Goal: Find specific page/section: Find specific page/section

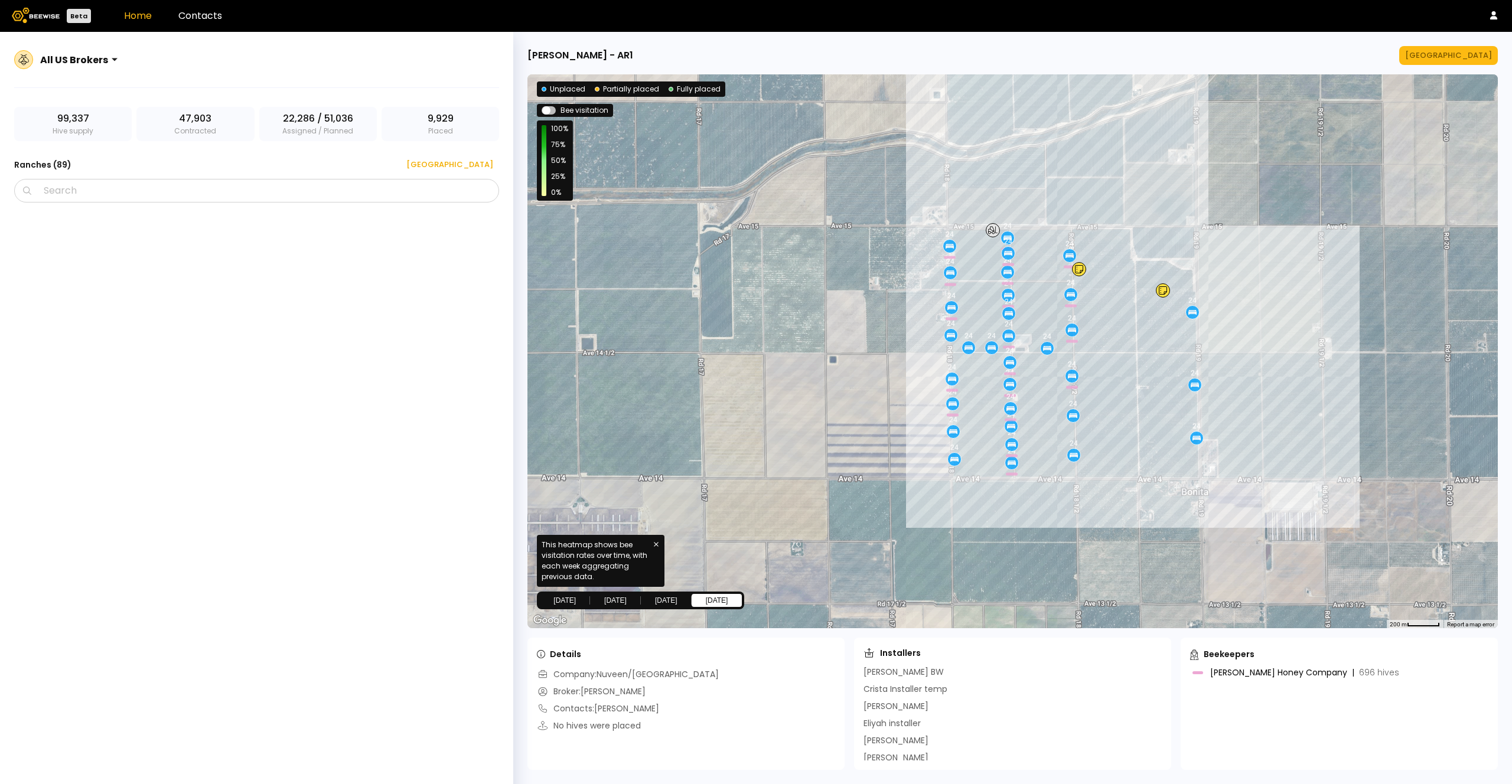
scroll to position [2962, 0]
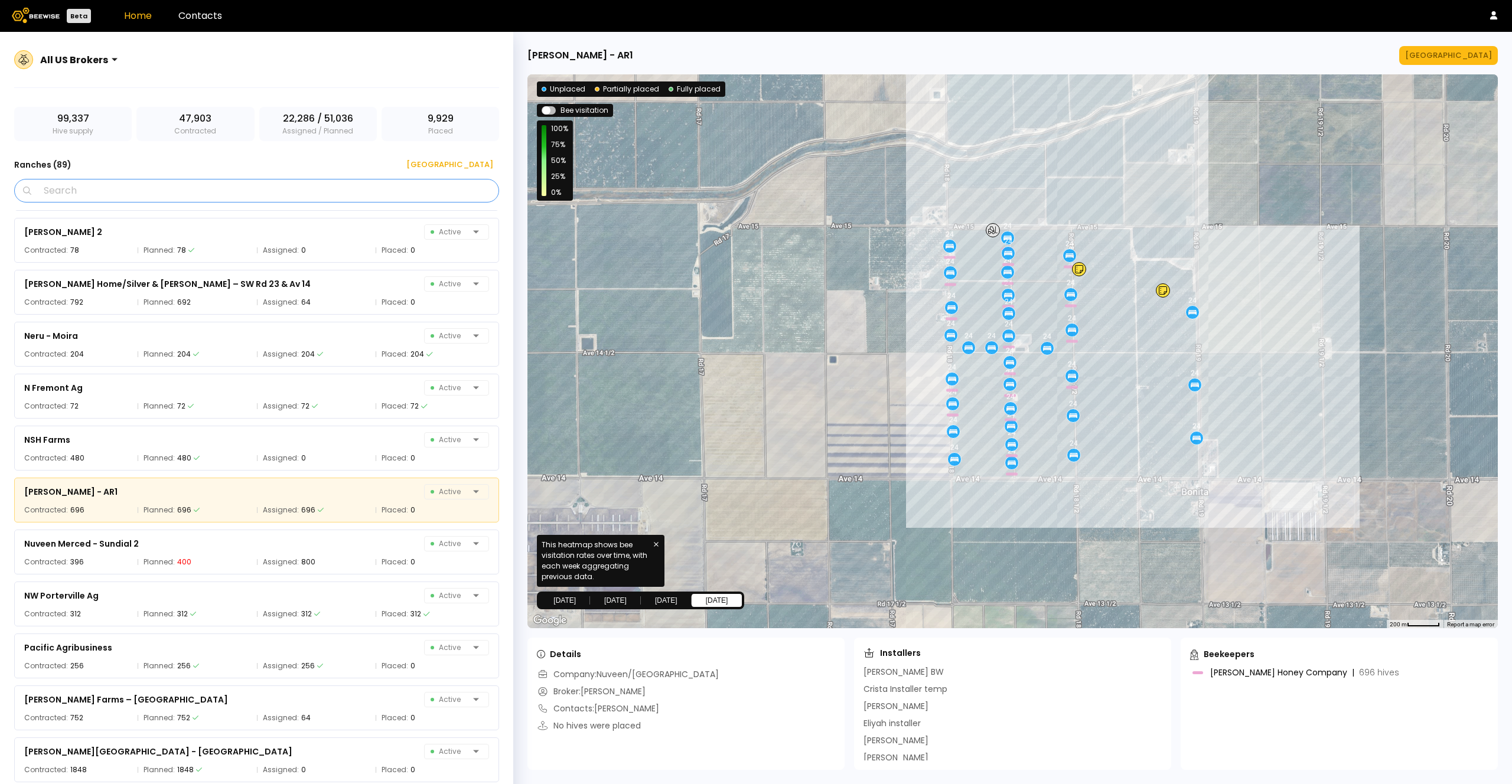
click at [310, 195] on input "Search" at bounding box center [261, 191] width 454 height 23
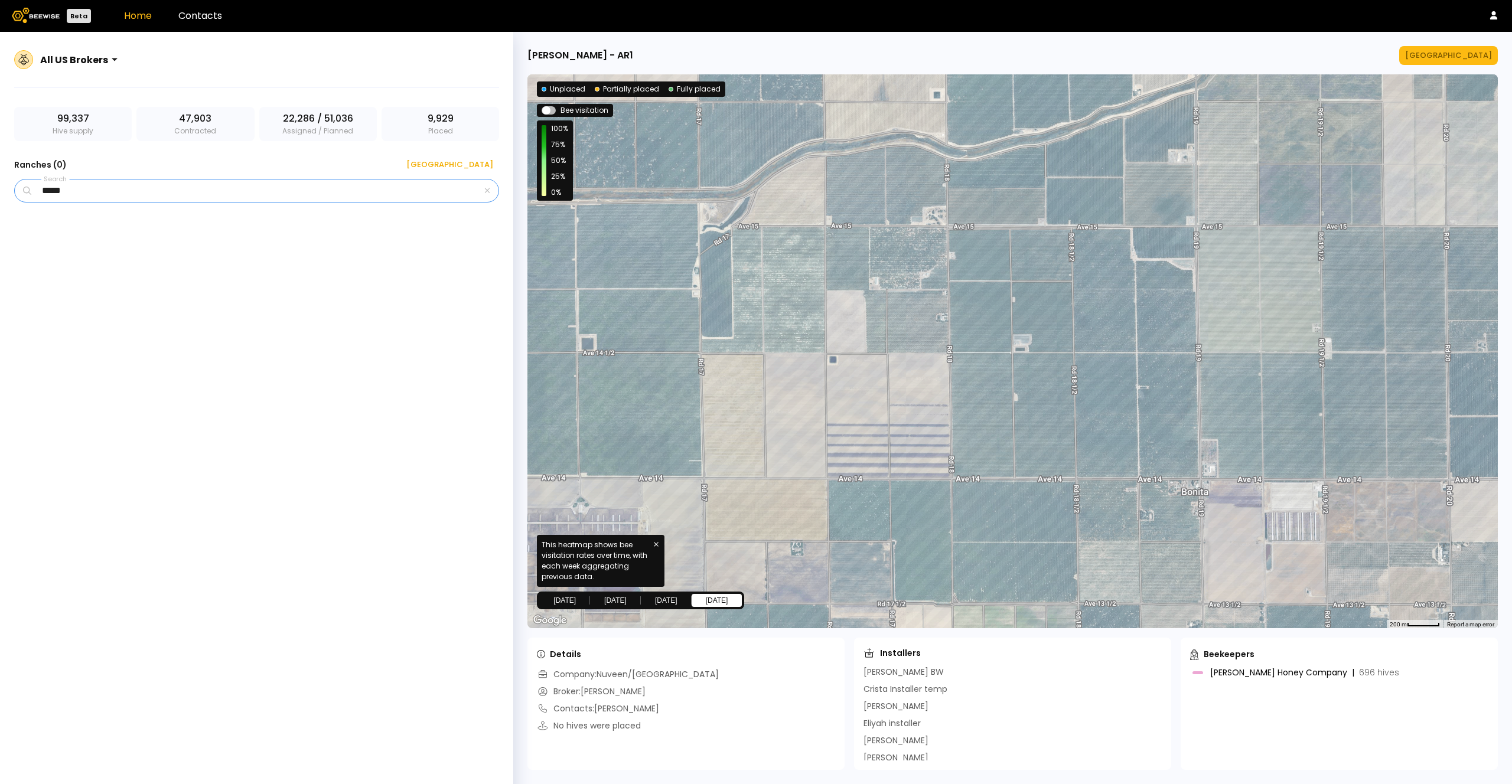
scroll to position [0, 0]
type input "*****"
click at [997, 398] on div at bounding box center [1013, 352] width 971 height 554
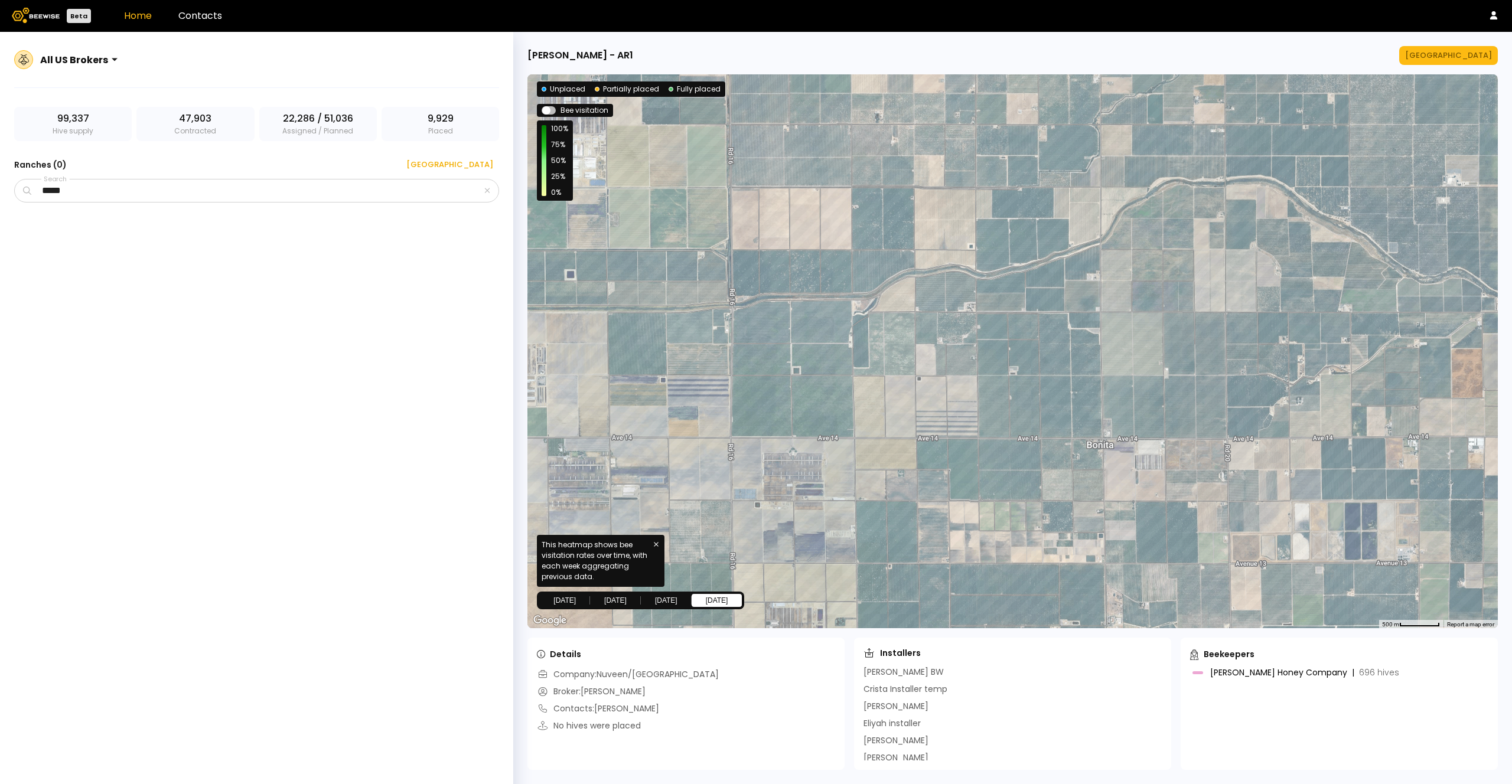
click at [1004, 397] on div at bounding box center [1013, 352] width 971 height 554
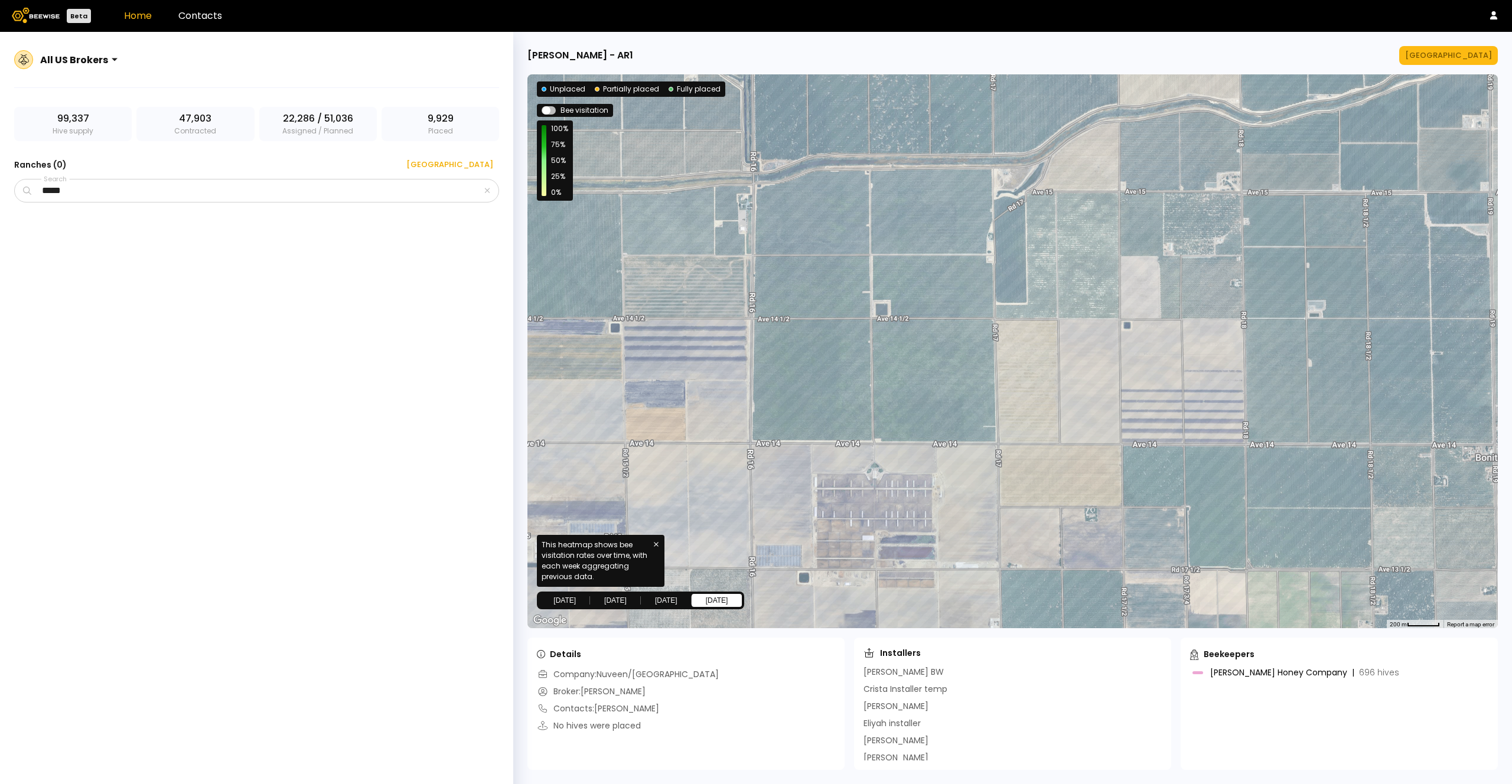
click at [552, 110] on span at bounding box center [548, 110] width 14 height 9
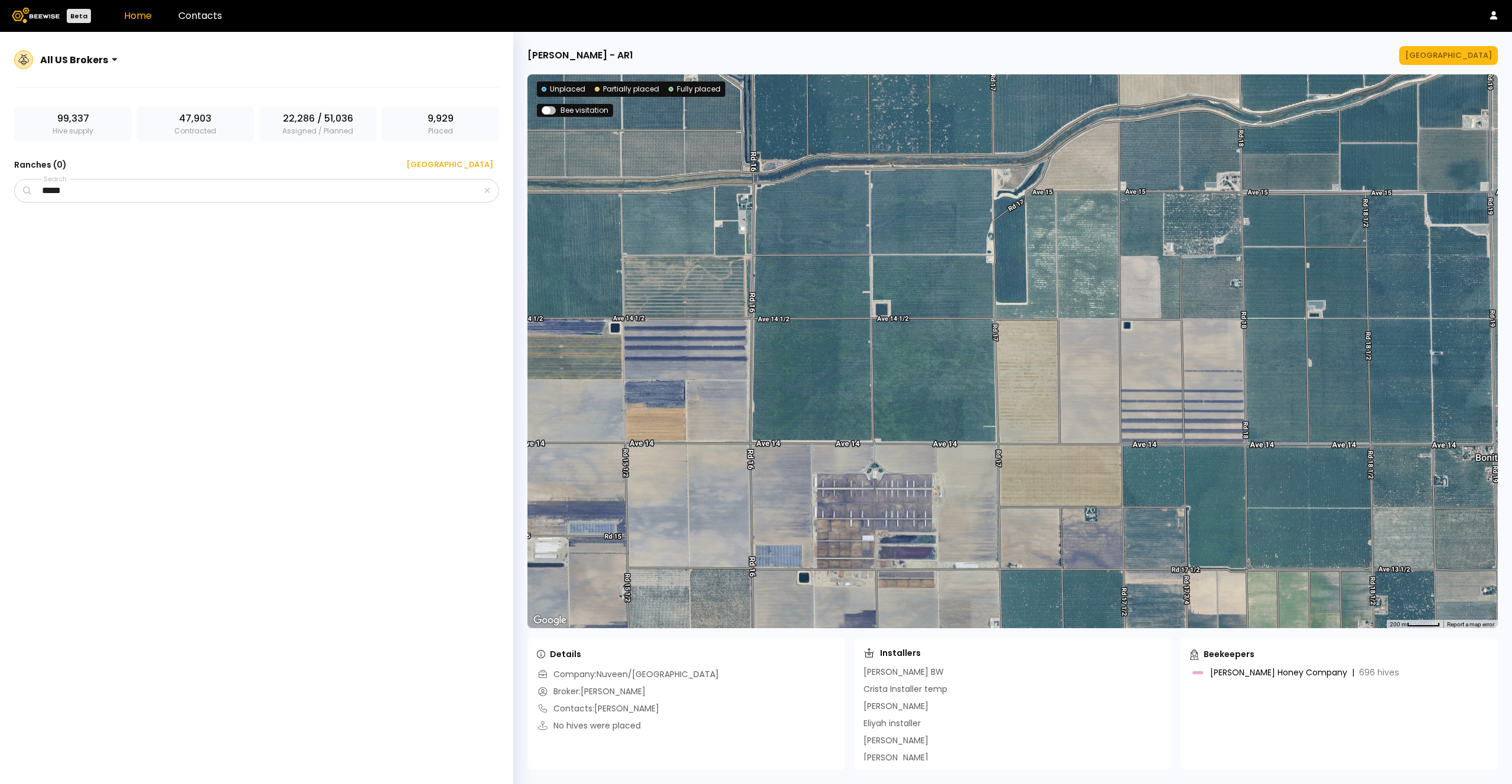
click at [551, 111] on span at bounding box center [548, 110] width 14 height 9
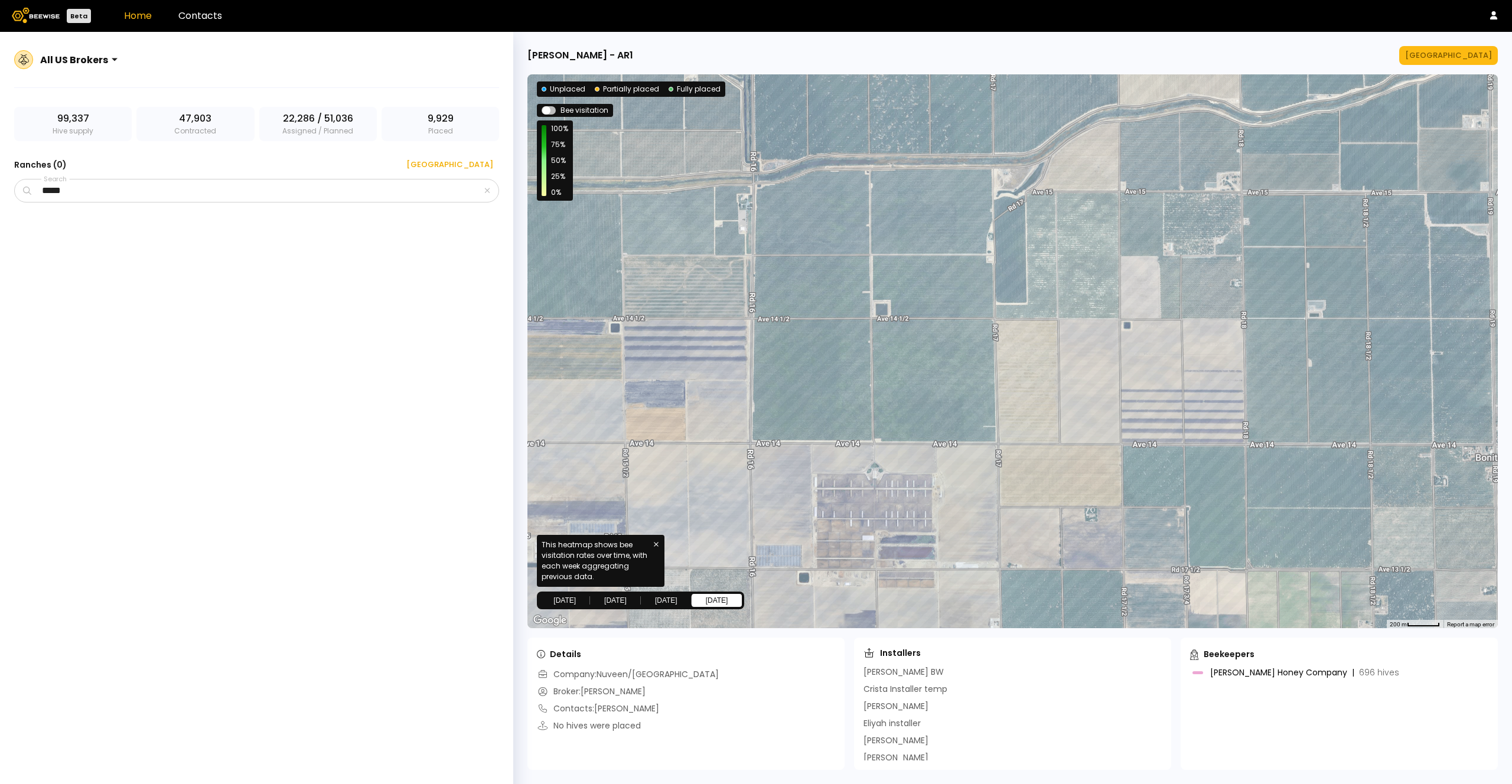
click at [551, 111] on span at bounding box center [548, 110] width 14 height 9
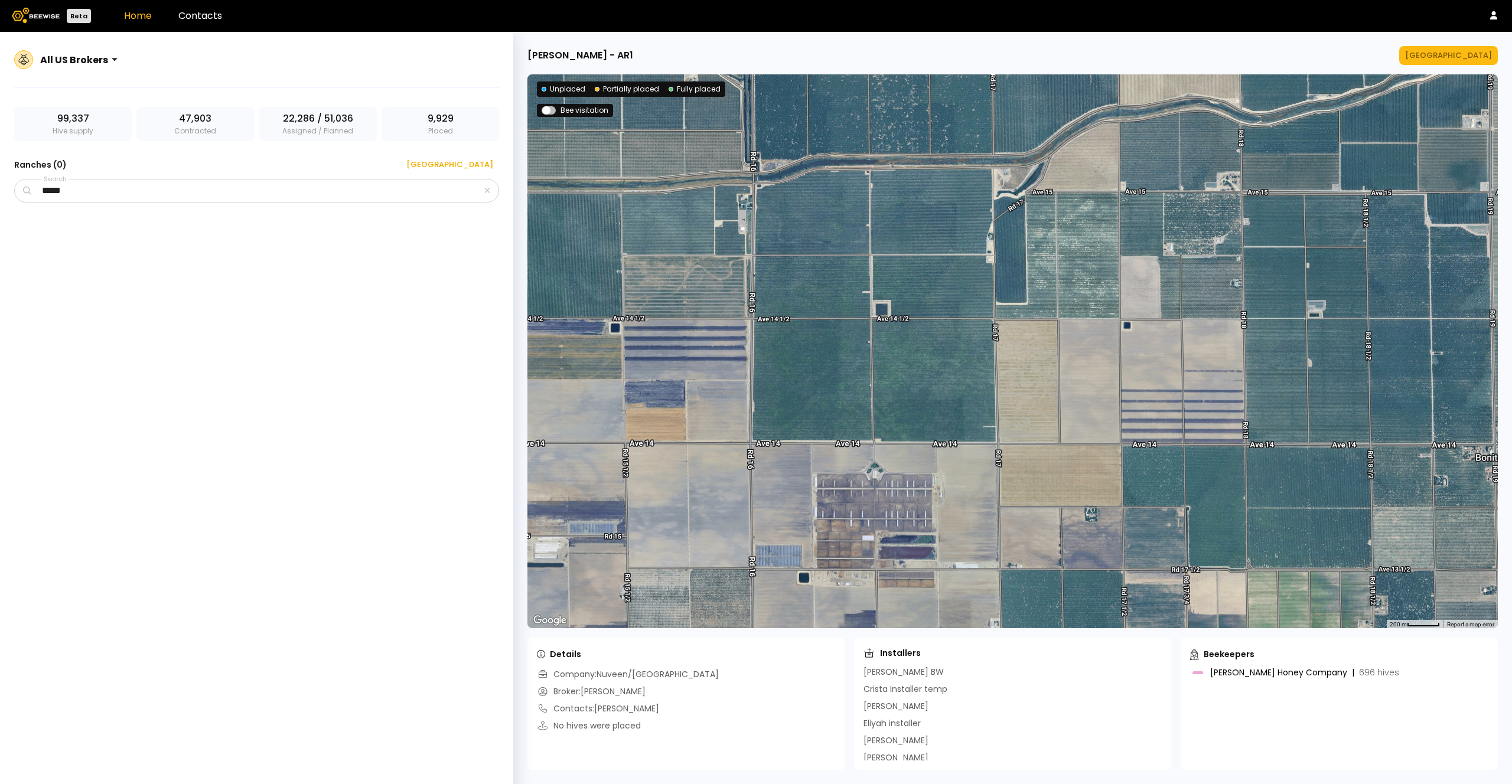
click at [551, 111] on span at bounding box center [548, 110] width 14 height 9
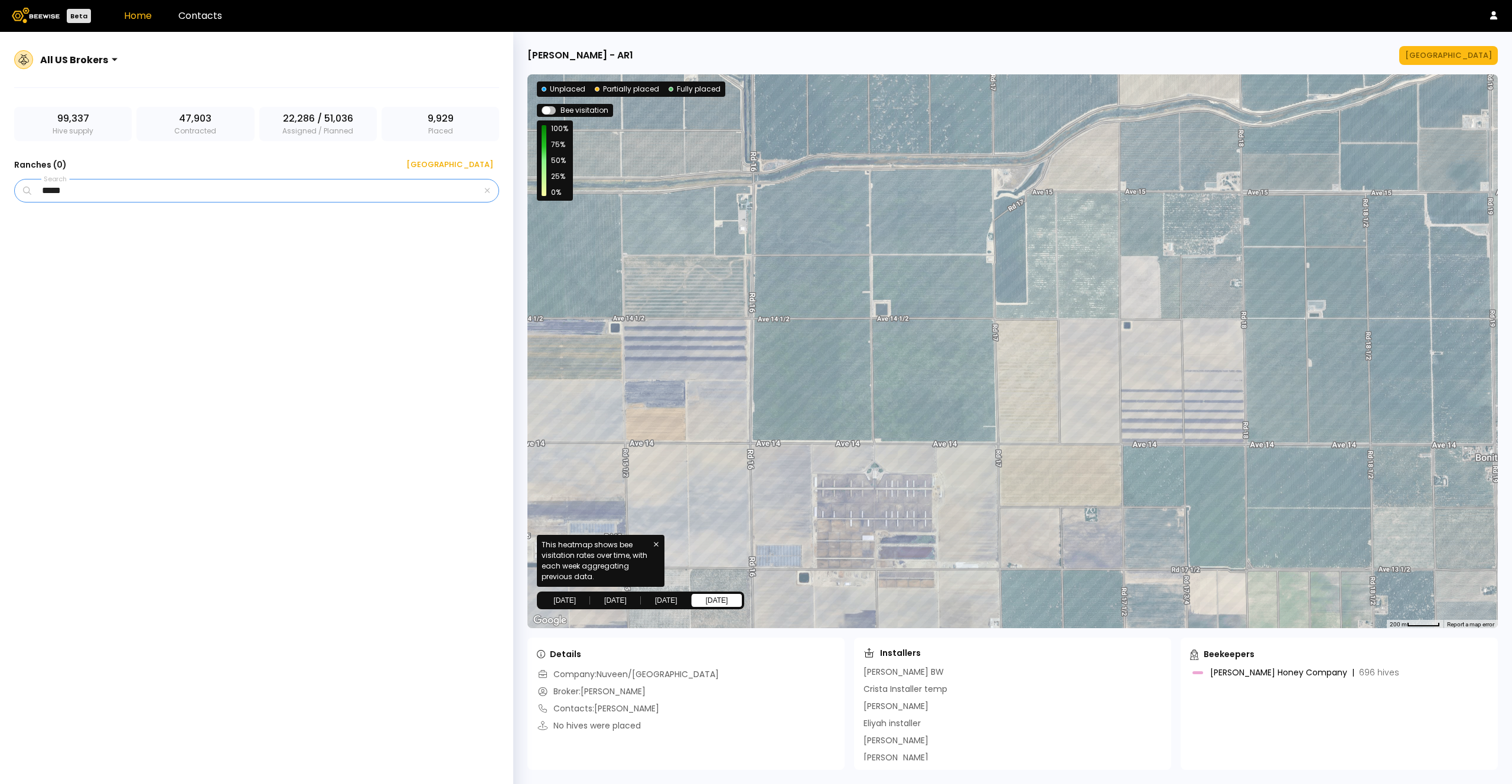
click at [482, 187] on input "*****" at bounding box center [257, 191] width 448 height 23
click at [482, 190] on div "*****" at bounding box center [256, 191] width 485 height 23
click at [485, 191] on icon "button" at bounding box center [488, 191] width 6 height 8
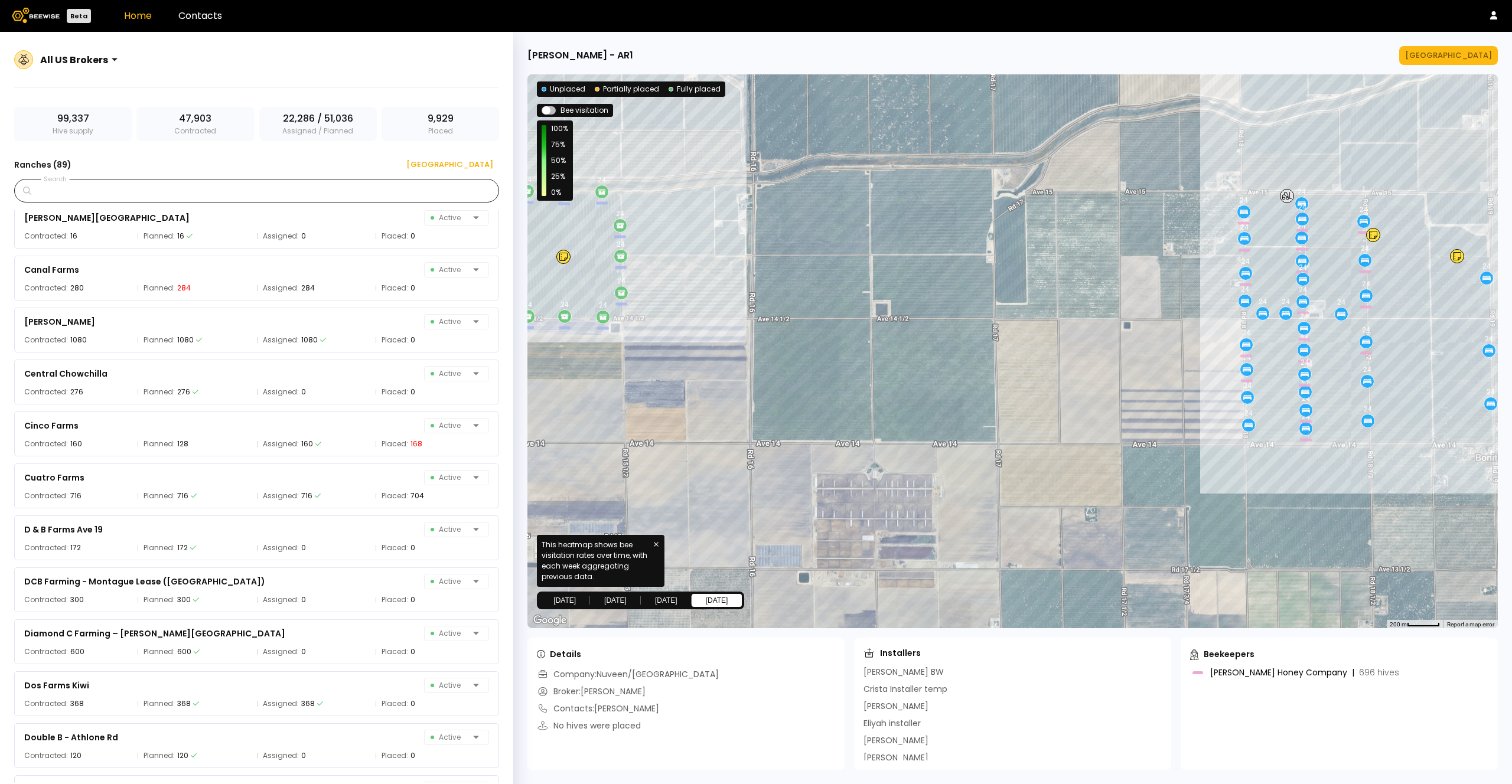
scroll to position [845, 0]
click at [271, 425] on div "Cinco Farms Active" at bounding box center [257, 425] width 465 height 16
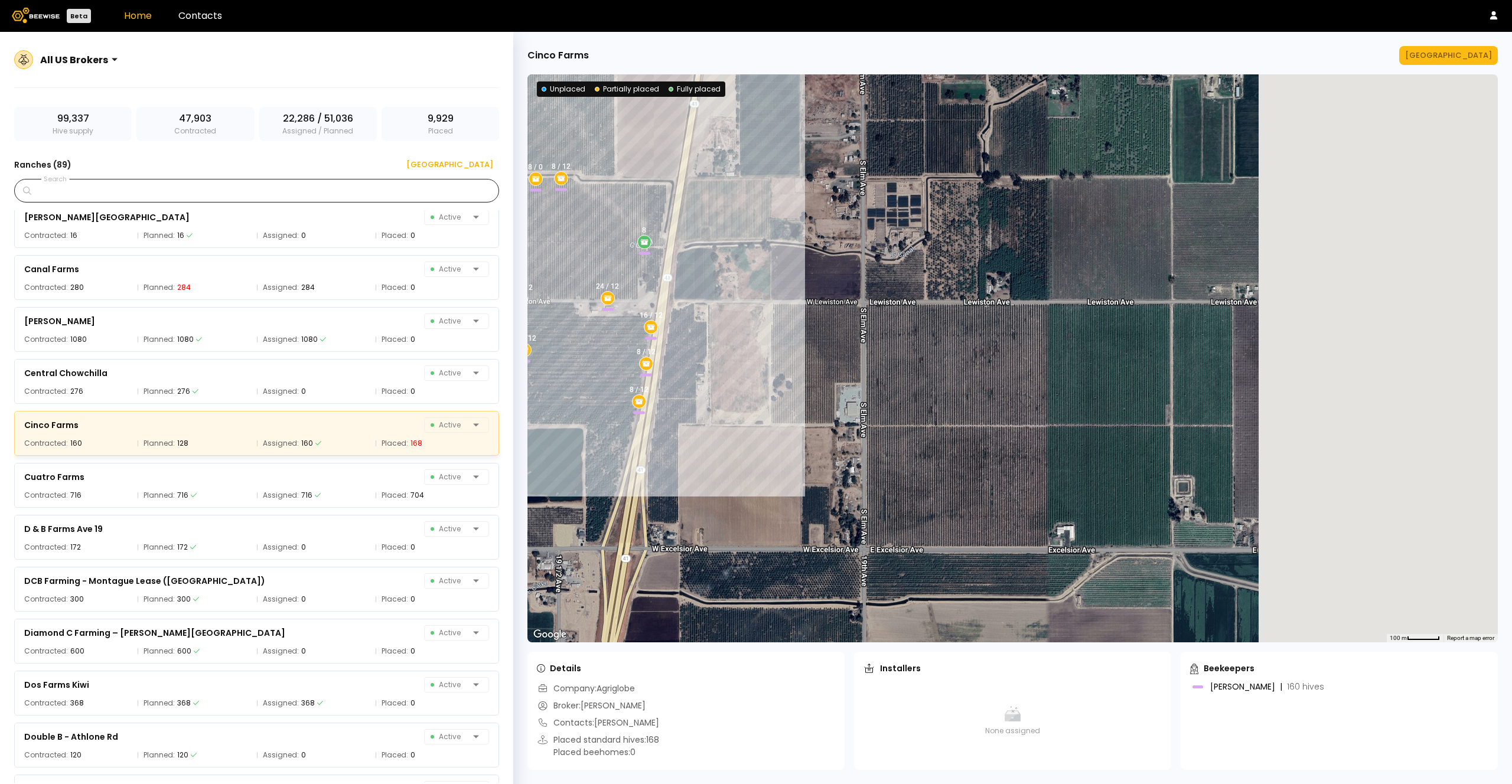
drag, startPoint x: 1269, startPoint y: 390, endPoint x: 912, endPoint y: 317, distance: 364.4
click at [915, 317] on div "24 / 12 16 / 12 24 / 12 24 / 12 8 / 12 8 / 12 8 / 12 8 / 0 8 8 / 12 8 / 12 24 /…" at bounding box center [1013, 359] width 971 height 568
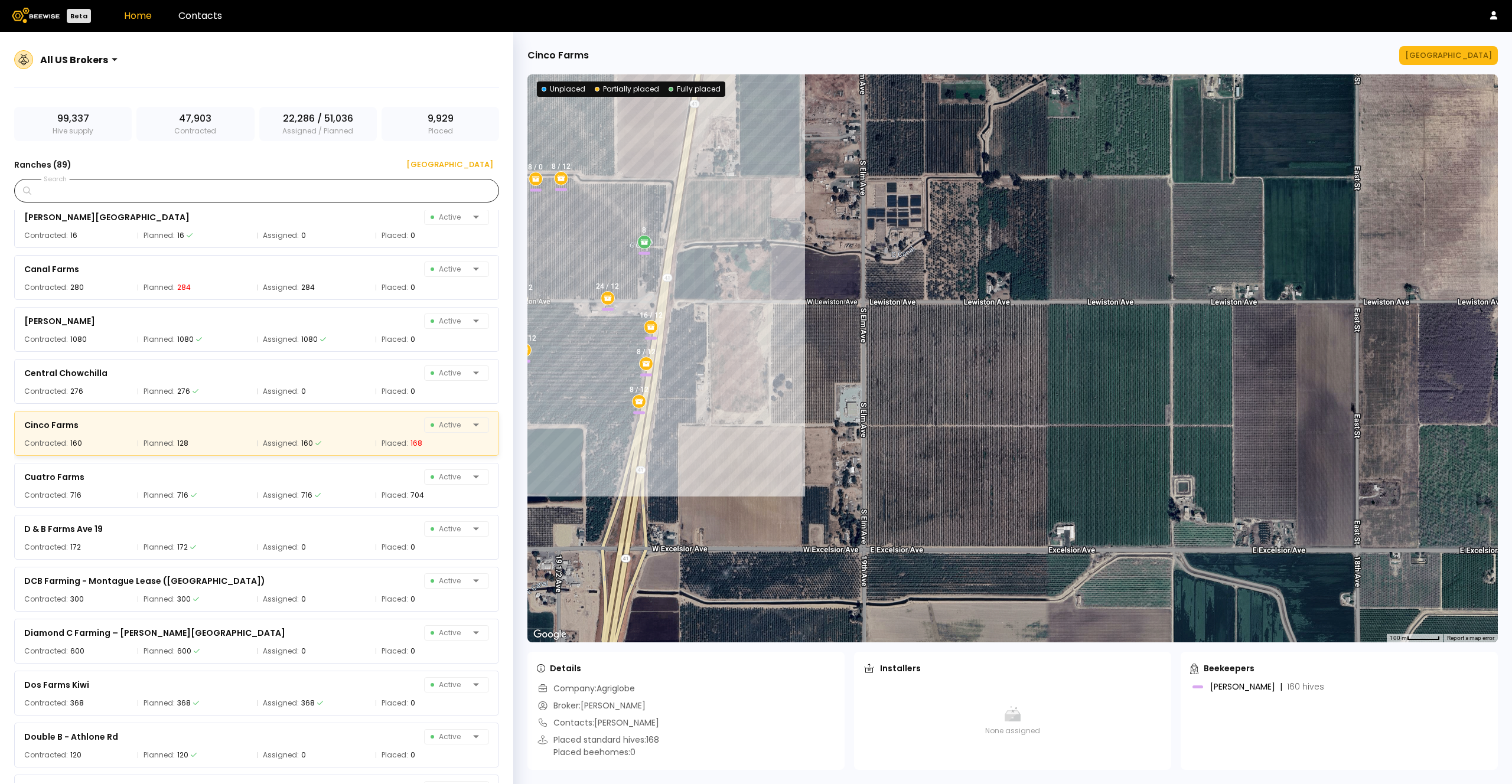
click at [941, 342] on div "24 / 12 16 / 12 24 / 12 24 / 12 8 / 12 8 / 12 8 / 12 8 / 0 8 8 / 12 8 / 12 24 /…" at bounding box center [1013, 359] width 971 height 568
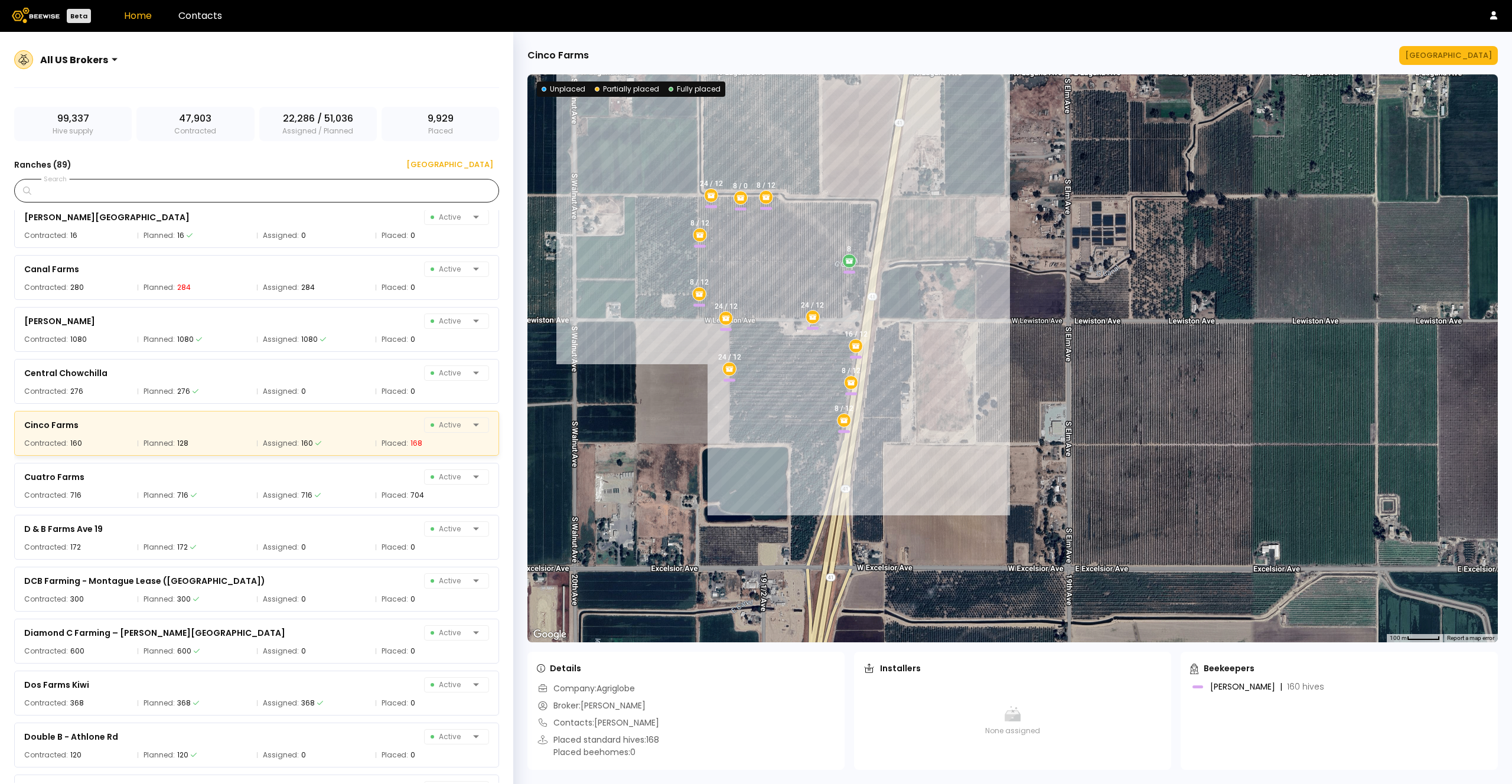
drag, startPoint x: 869, startPoint y: 325, endPoint x: 975, endPoint y: 332, distance: 106.2
click at [975, 332] on div "24 / 12 16 / 12 24 / 12 24 / 12 8 / 12 8 / 12 8 / 12 8 / 0 8 8 / 12 8 / 12 24 /…" at bounding box center [1013, 359] width 971 height 568
drag, startPoint x: 983, startPoint y: 336, endPoint x: 994, endPoint y: 337, distance: 11.0
click at [995, 337] on div "24 / 12 16 / 12 24 / 12 24 / 12 8 / 12 8 / 12 8 / 12 8 / 0 8 8 / 12 8 / 12 24 /…" at bounding box center [1013, 359] width 971 height 568
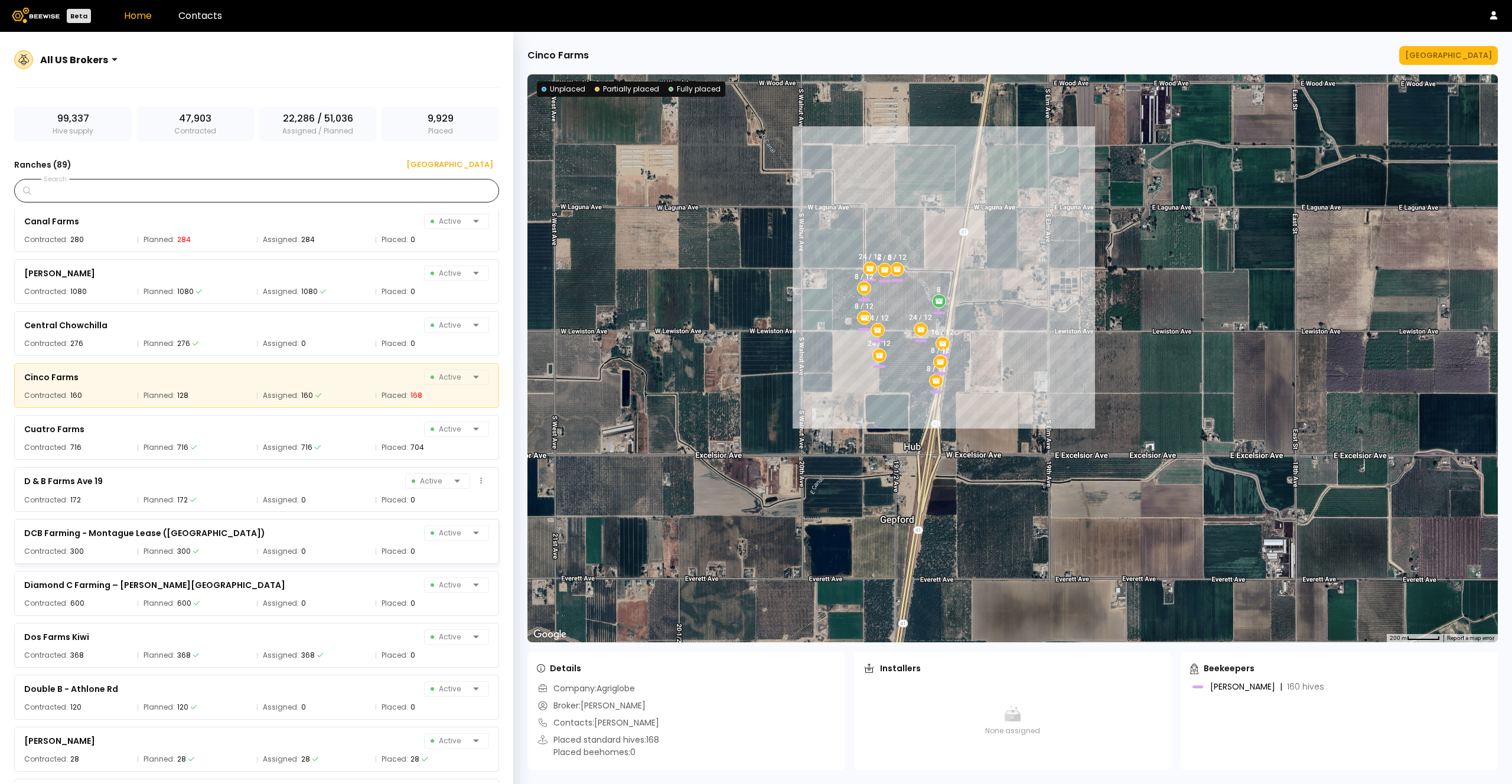
scroll to position [929, 0]
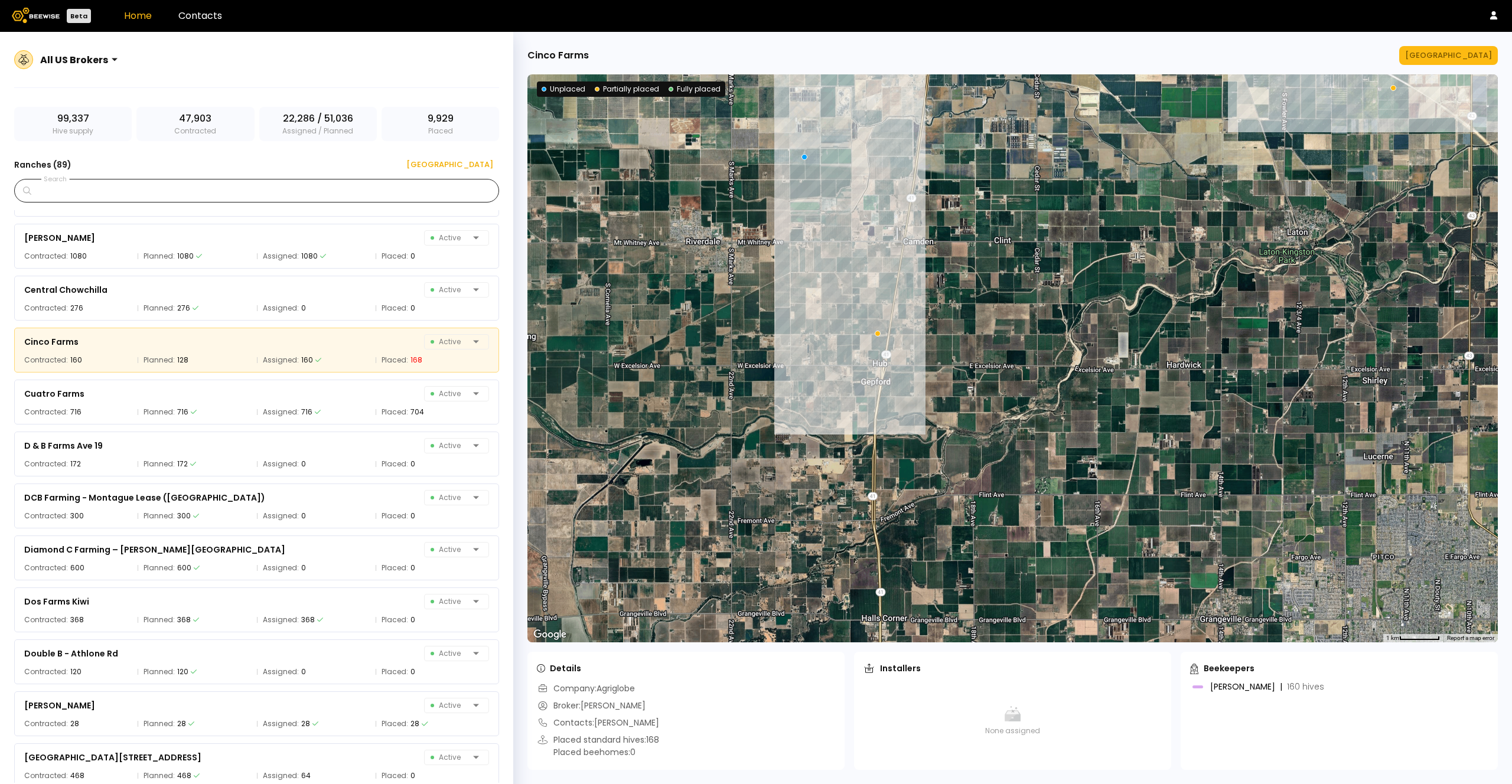
drag, startPoint x: 836, startPoint y: 347, endPoint x: 936, endPoint y: 397, distance: 111.8
click at [938, 397] on div at bounding box center [1013, 359] width 971 height 568
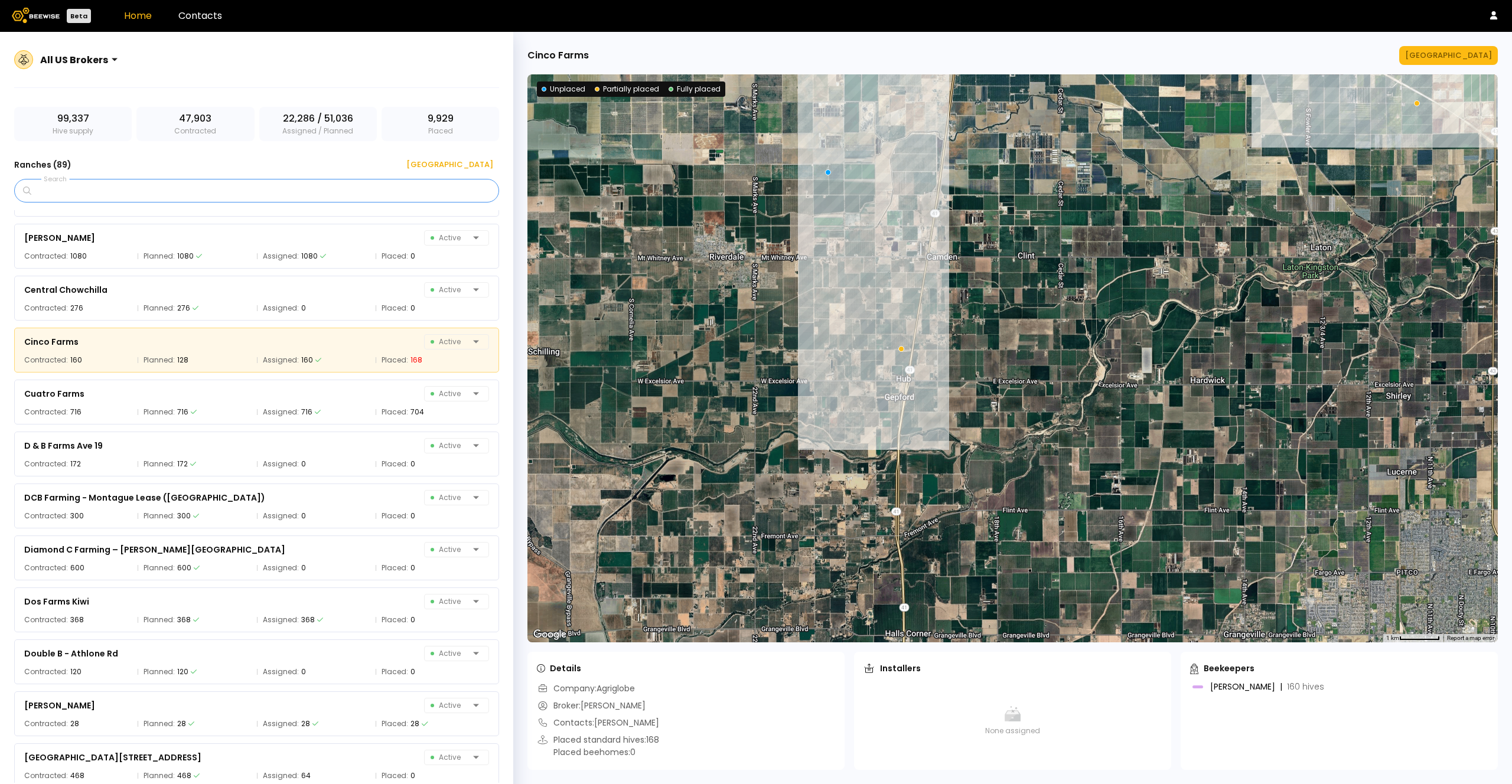
click at [119, 195] on input "Search" at bounding box center [261, 191] width 454 height 23
type input "*********"
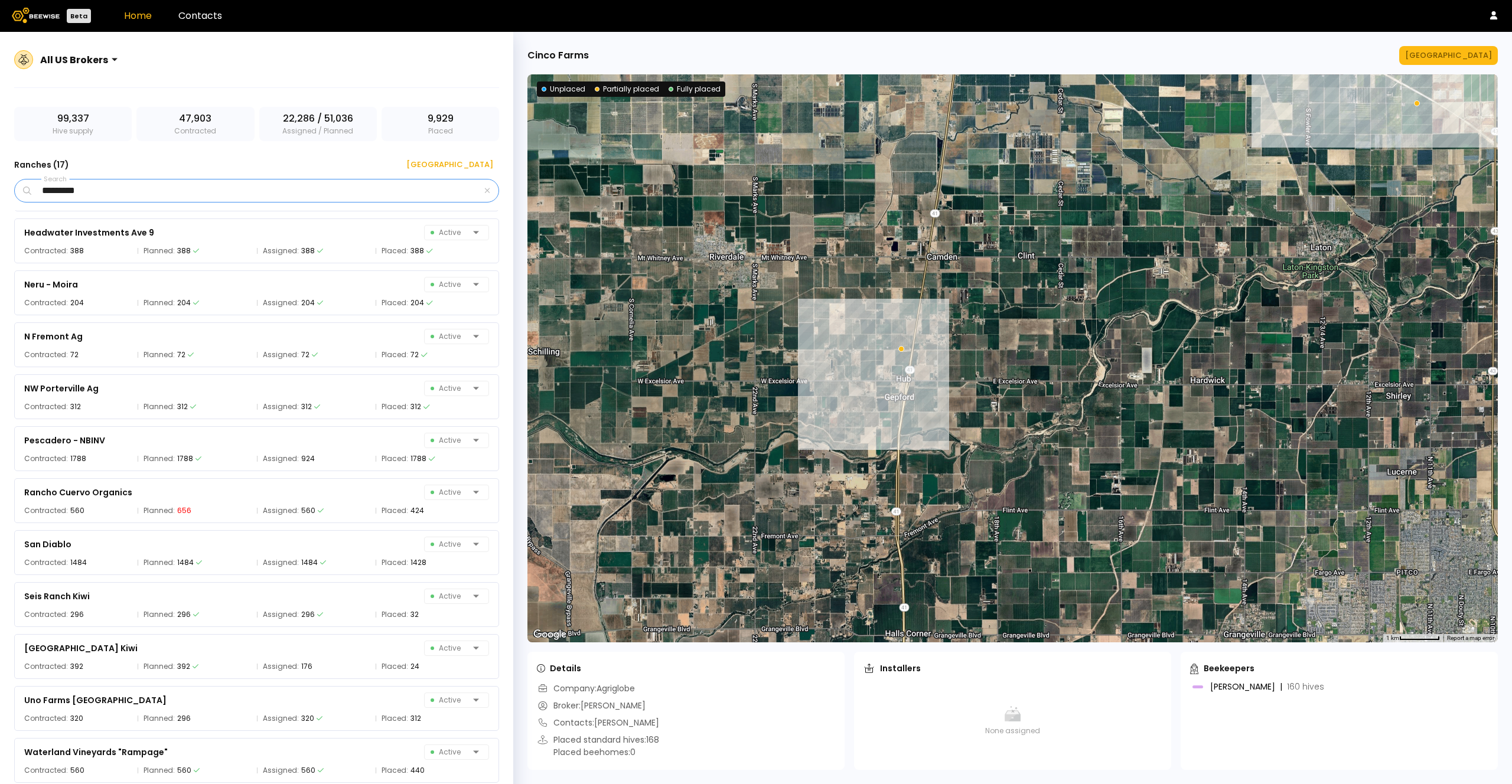
scroll to position [310, 0]
click at [201, 443] on div "Pescadero - NBINV Active" at bounding box center [257, 440] width 465 height 16
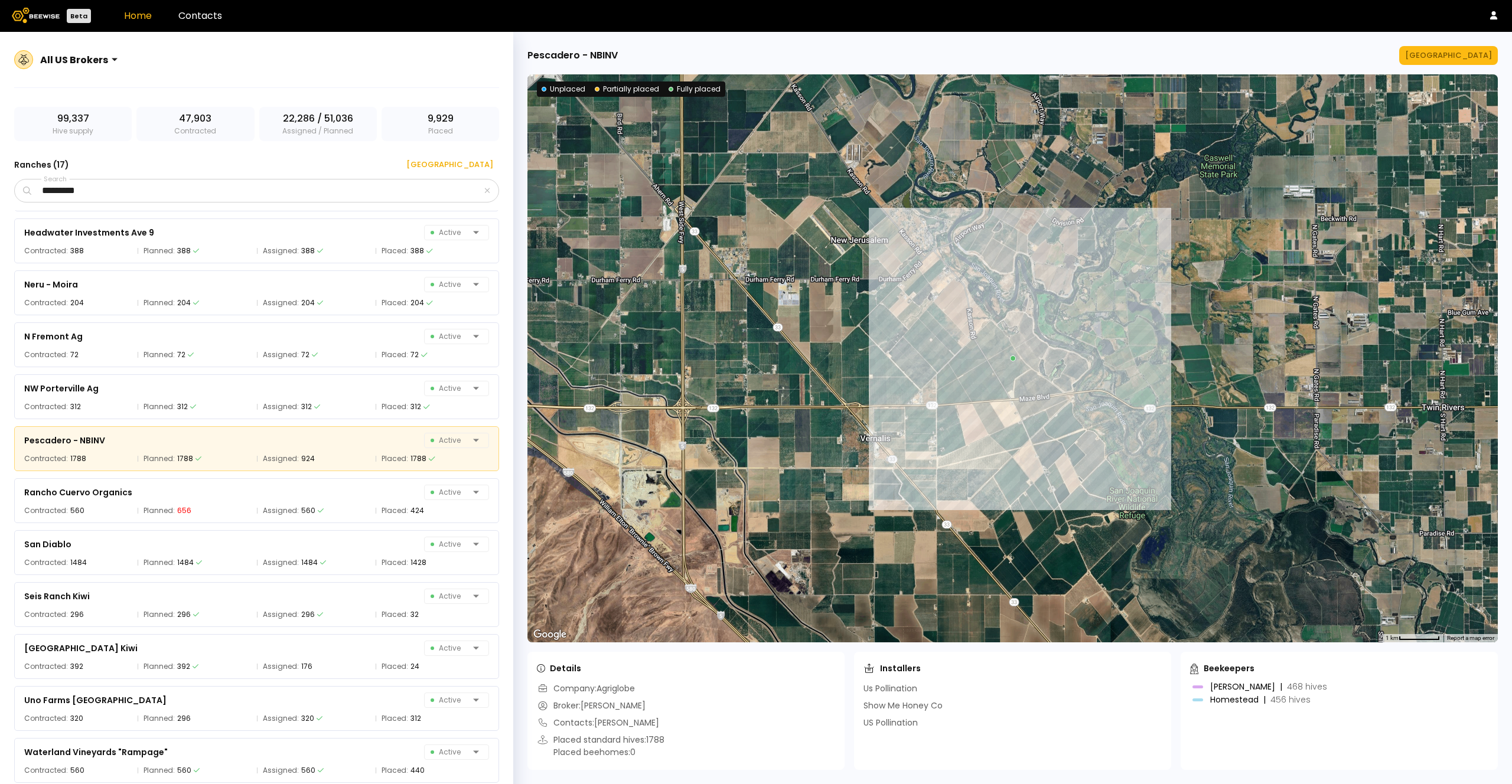
click at [1013, 362] on div at bounding box center [1013, 359] width 971 height 568
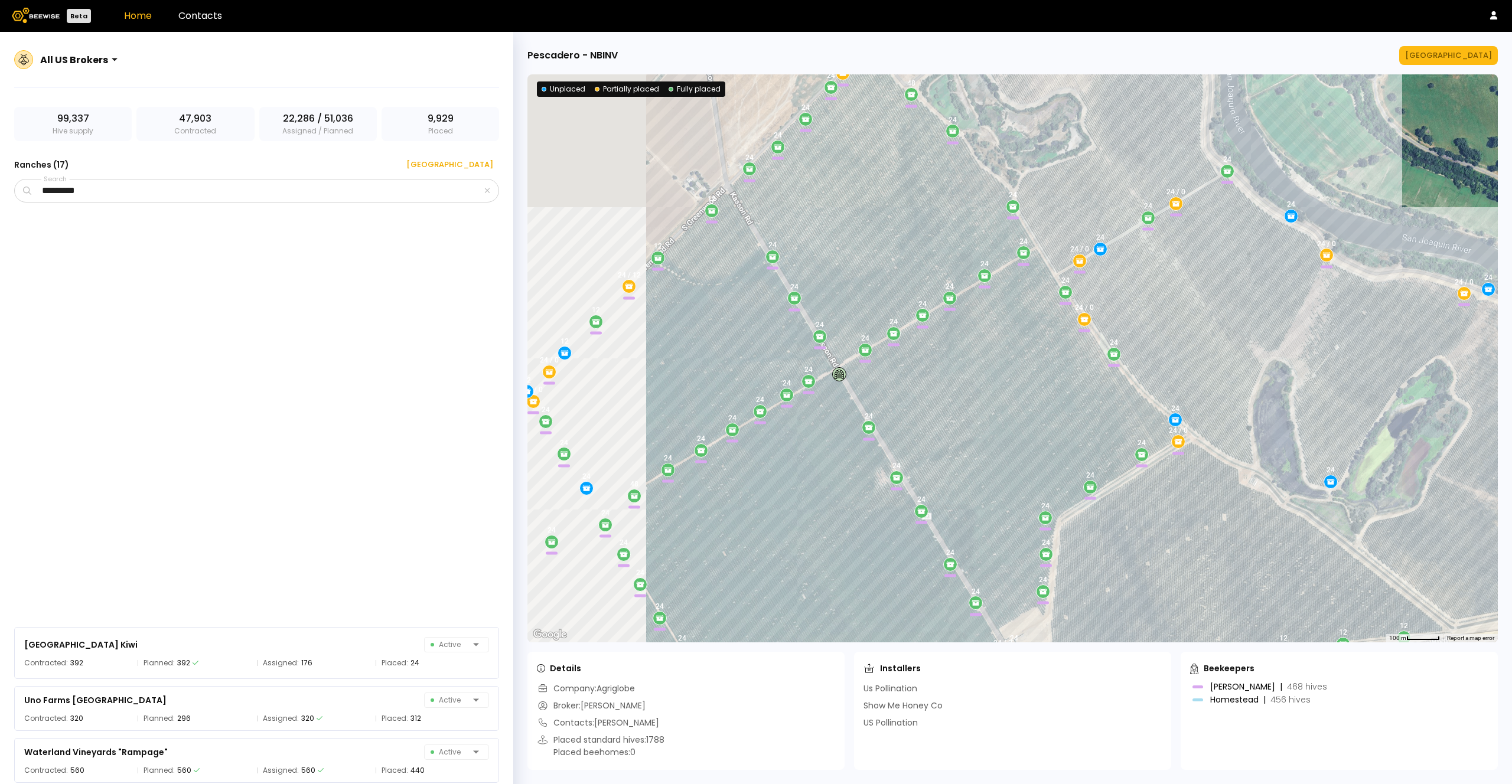
drag, startPoint x: 1069, startPoint y: 471, endPoint x: 1242, endPoint y: 418, distance: 180.9
click at [1242, 418] on div "24 24 / 0 24 / 0 24 / 0 24 24 24 48 24 24 24 24 24 24 12 24 / 0 24 24 12 12 12 …" at bounding box center [1013, 359] width 971 height 568
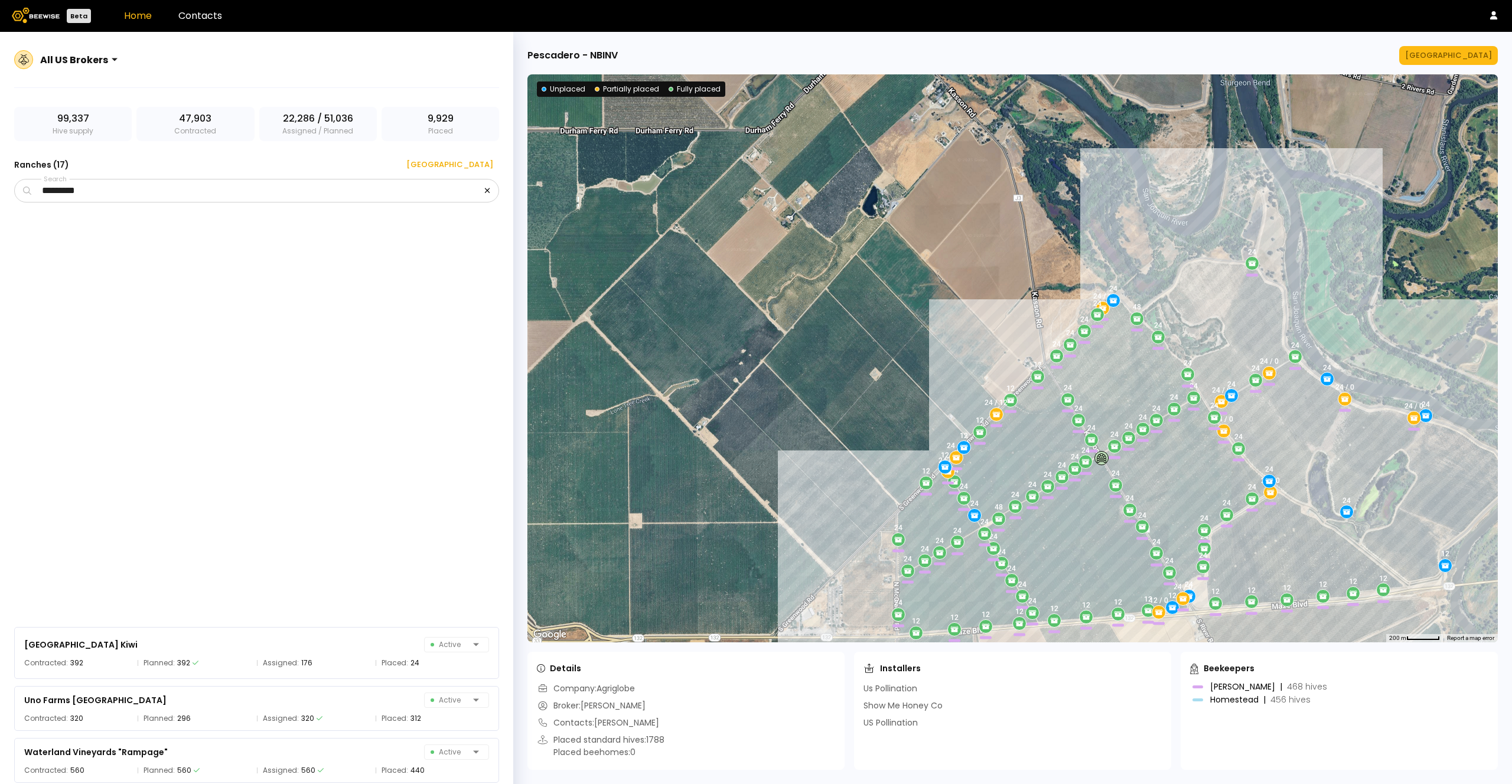
click at [486, 189] on icon "button" at bounding box center [487, 191] width 5 height 5
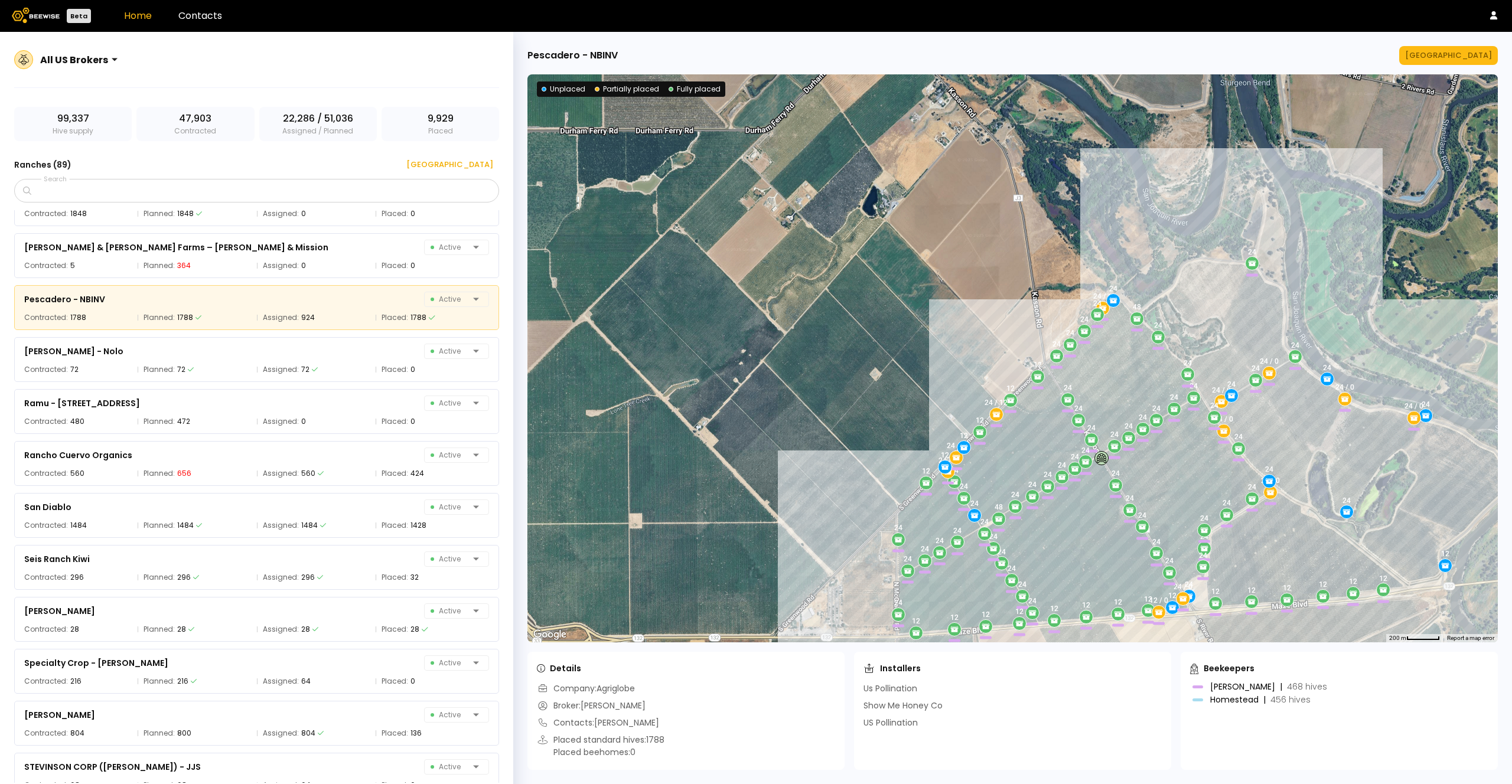
scroll to position [3533, 0]
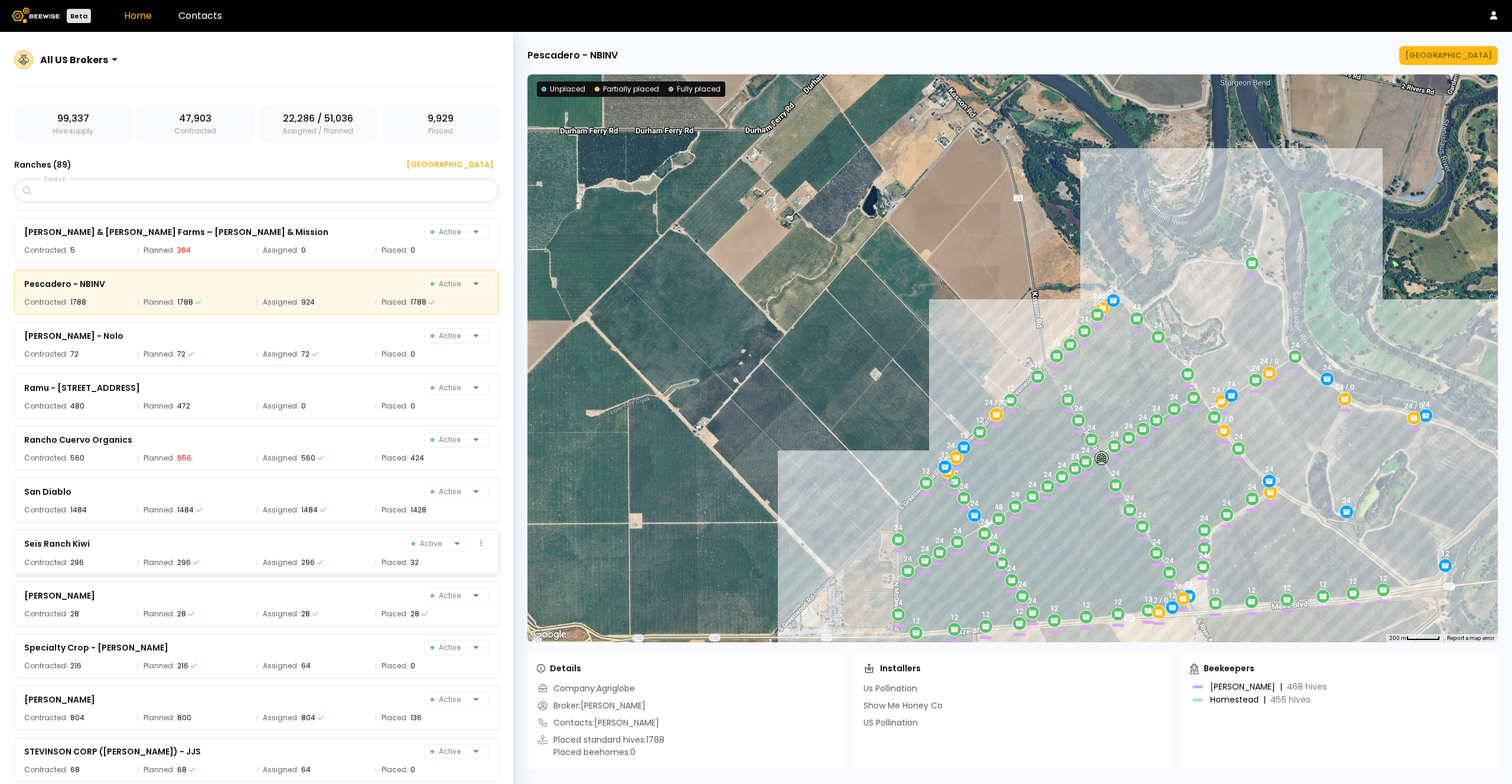
click at [294, 558] on span "Assigned:" at bounding box center [281, 562] width 36 height 12
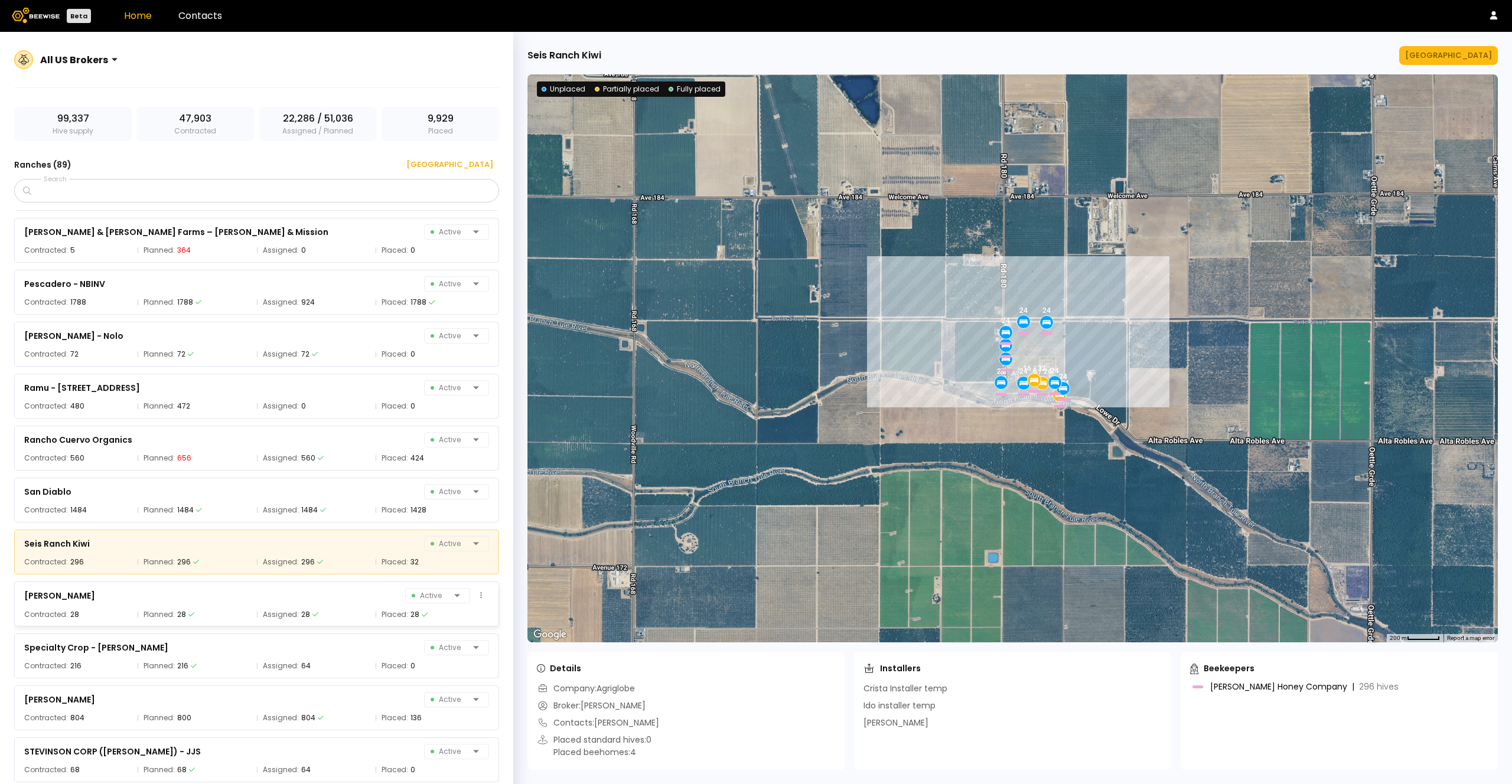
click at [293, 610] on span "Assigned:" at bounding box center [281, 614] width 36 height 12
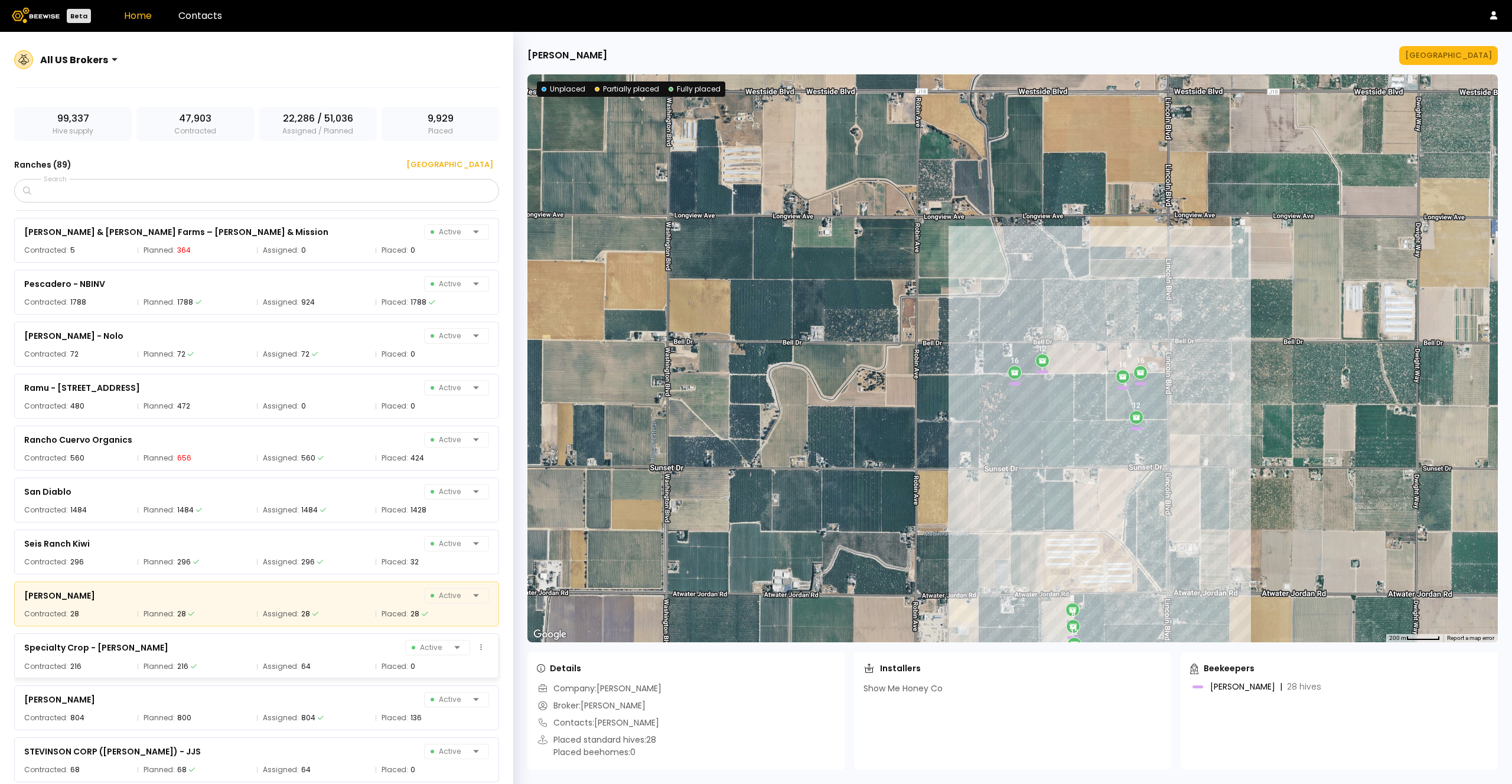
click at [259, 657] on div "Specialty Crop - [PERSON_NAME] Active Contracted: 216 Planned: 216 Assigned: 64…" at bounding box center [256, 656] width 485 height 45
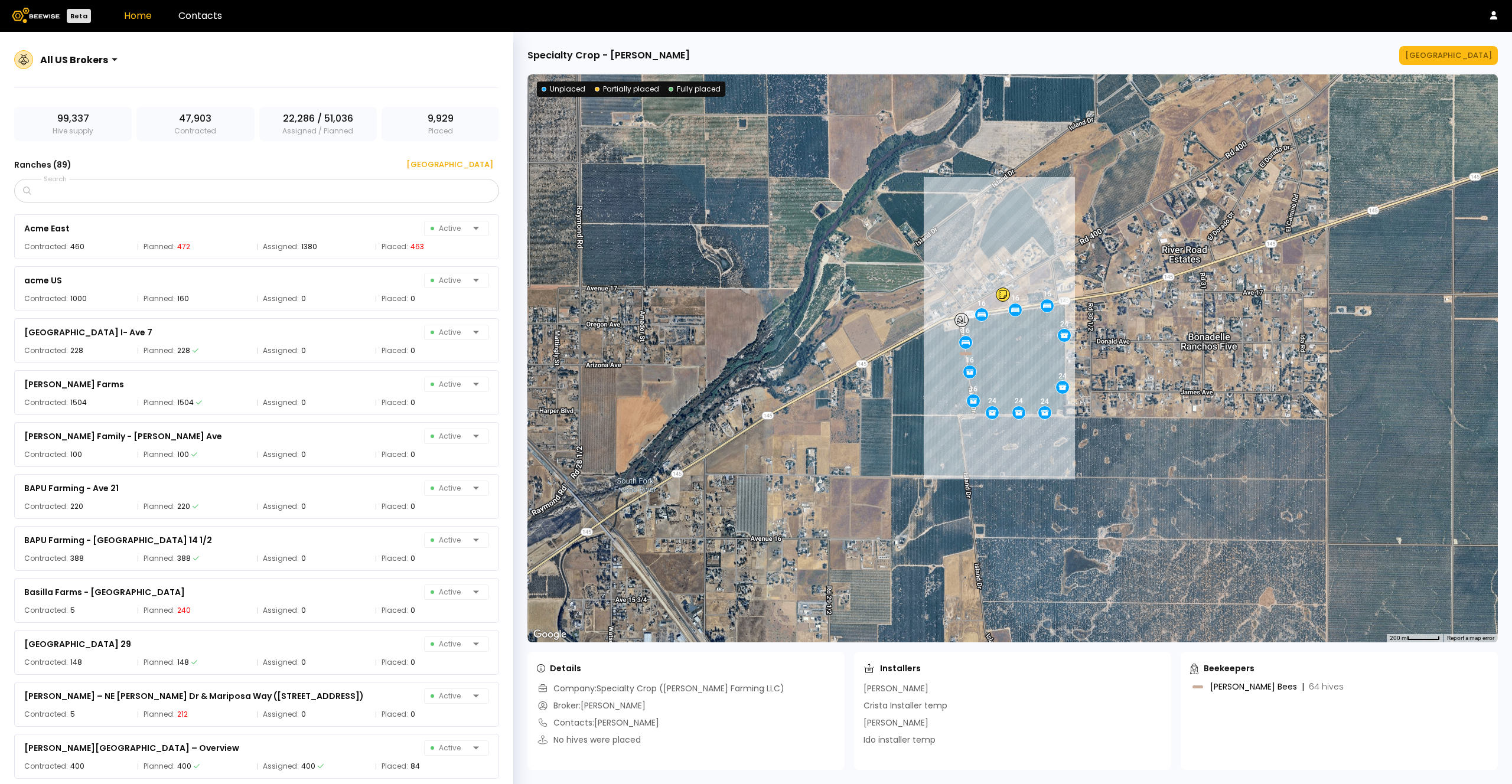
scroll to position [0, 0]
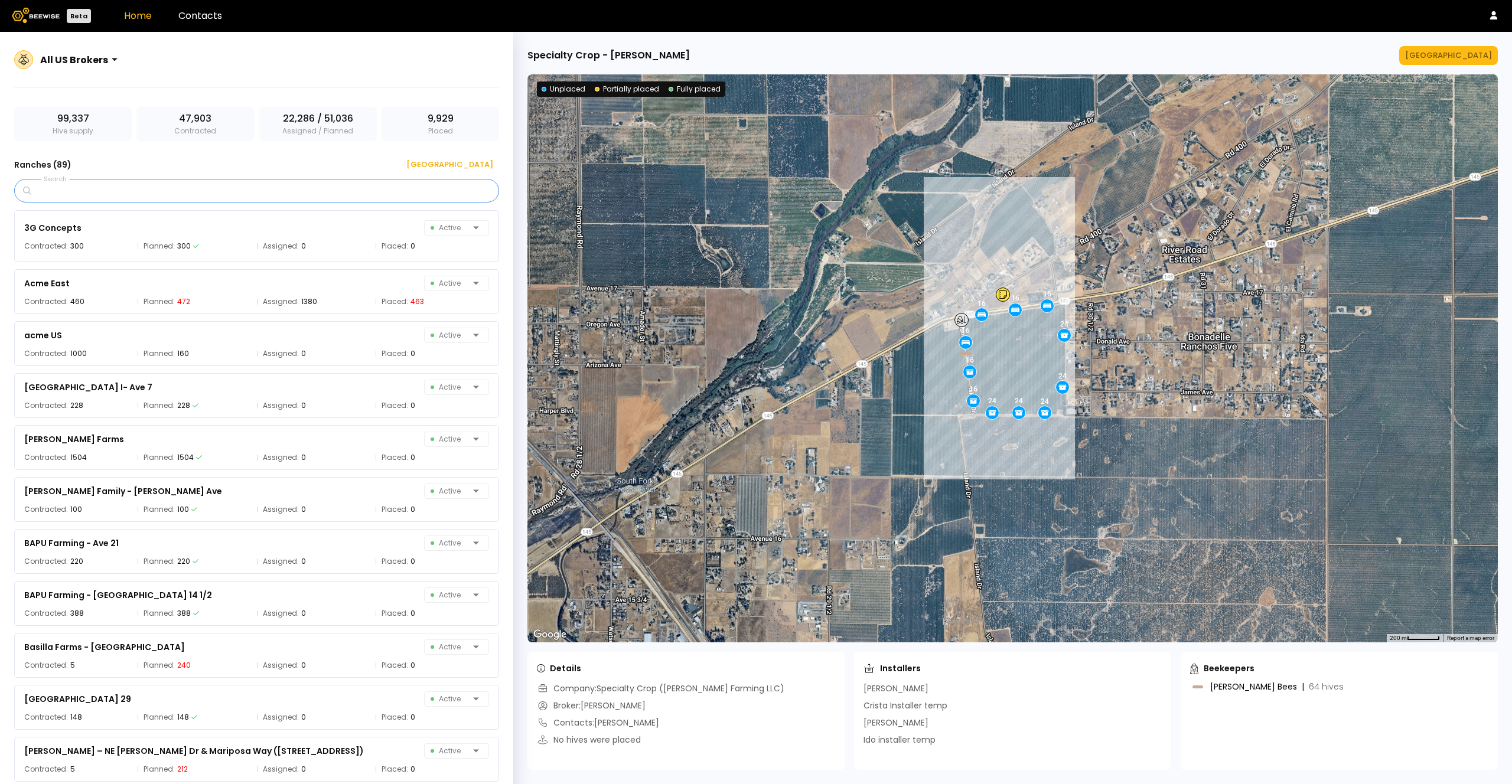
click at [190, 191] on input "Search" at bounding box center [261, 191] width 454 height 23
type input "*"
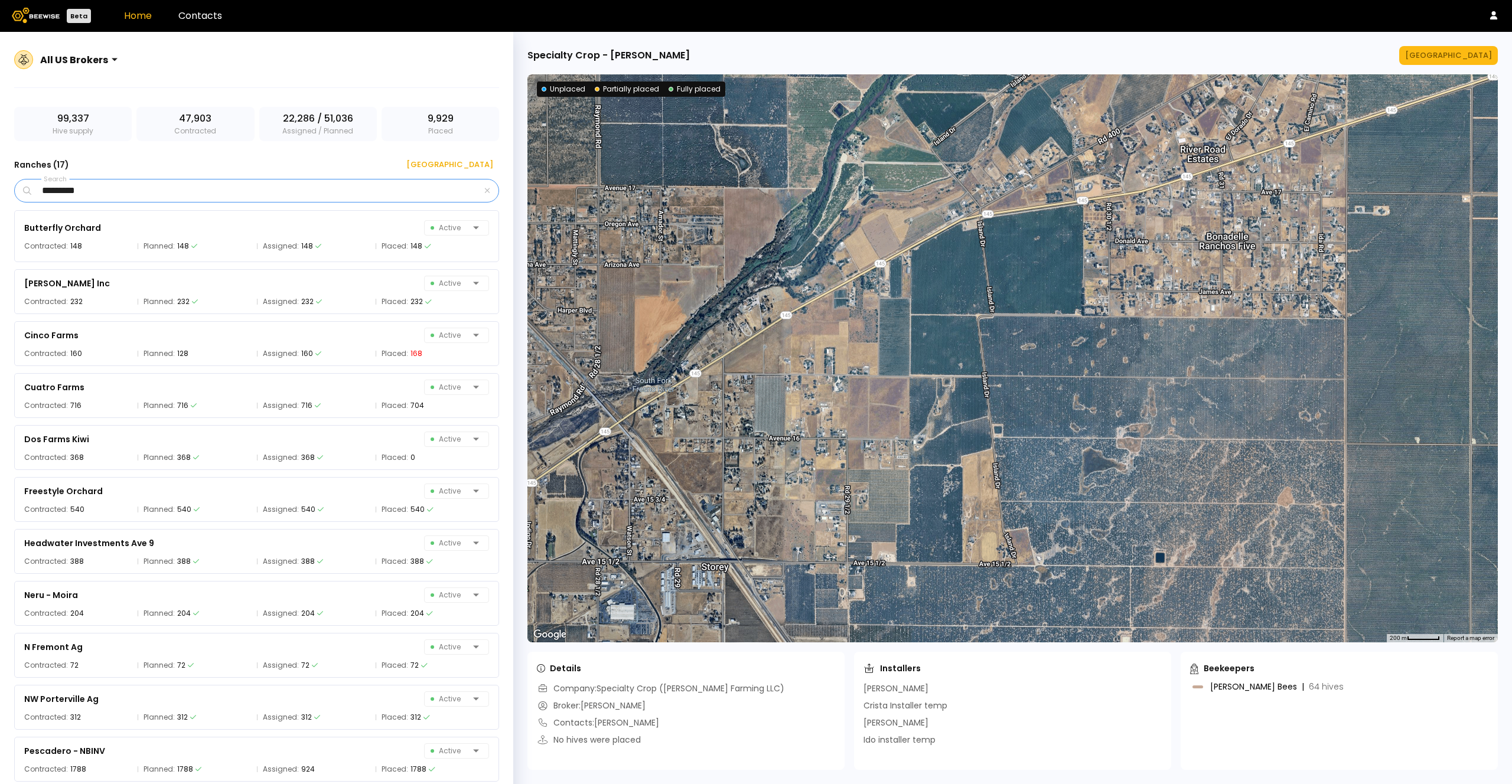
click at [341, 195] on input "*********" at bounding box center [257, 191] width 448 height 23
drag, startPoint x: 320, startPoint y: 190, endPoint x: 0, endPoint y: 170, distance: 320.6
click at [0, 170] on div "All US Brokers 99,337 Hive supply 47,903 Contracted 22,286 / 51,036 Assigned / …" at bounding box center [257, 422] width 513 height 781
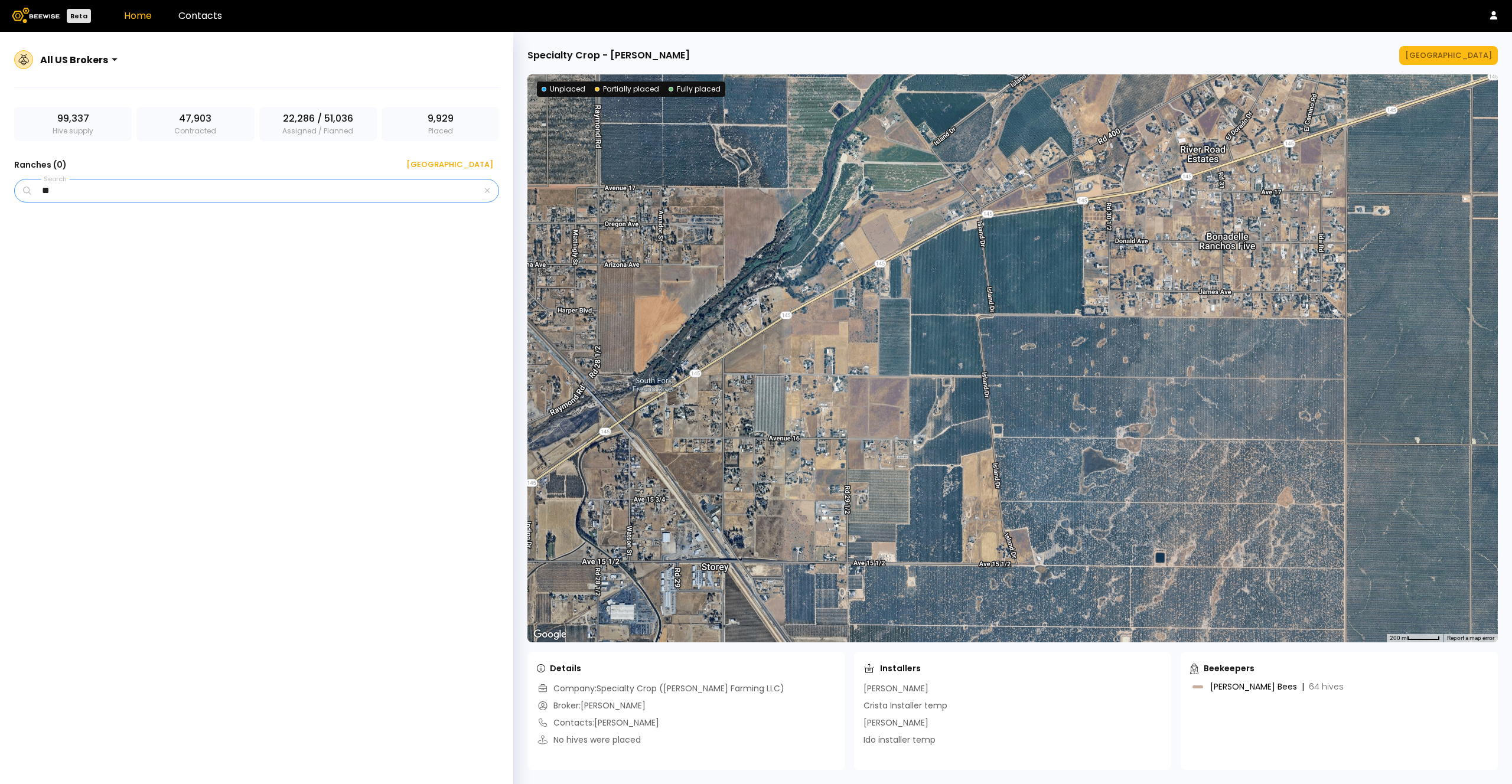
type input "*"
